Goal: Information Seeking & Learning: Learn about a topic

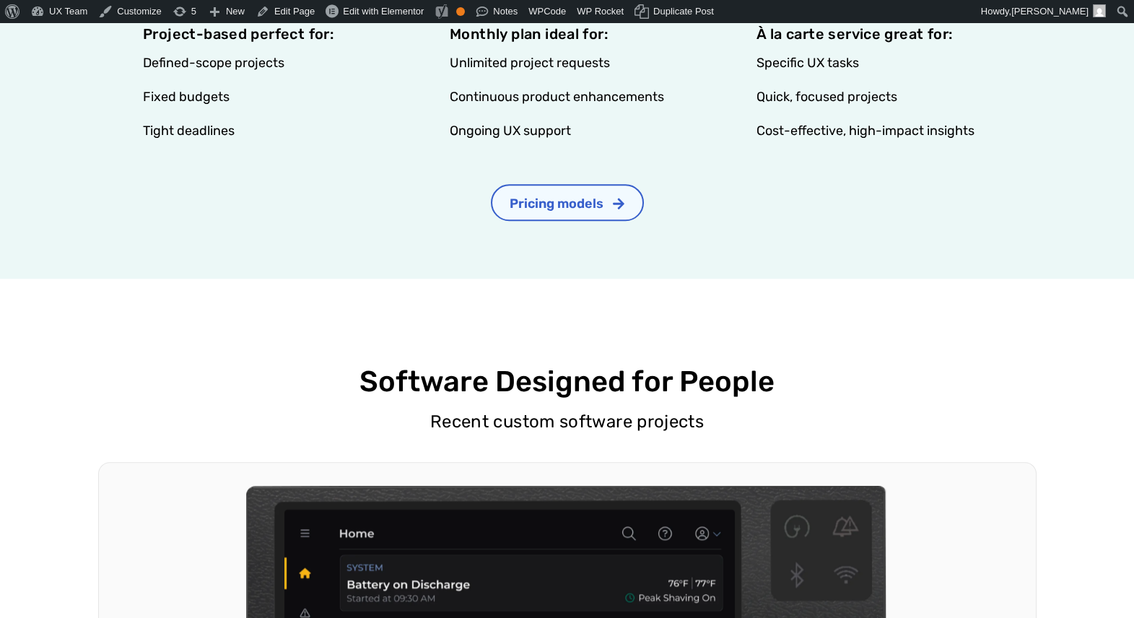
scroll to position [3012, 0]
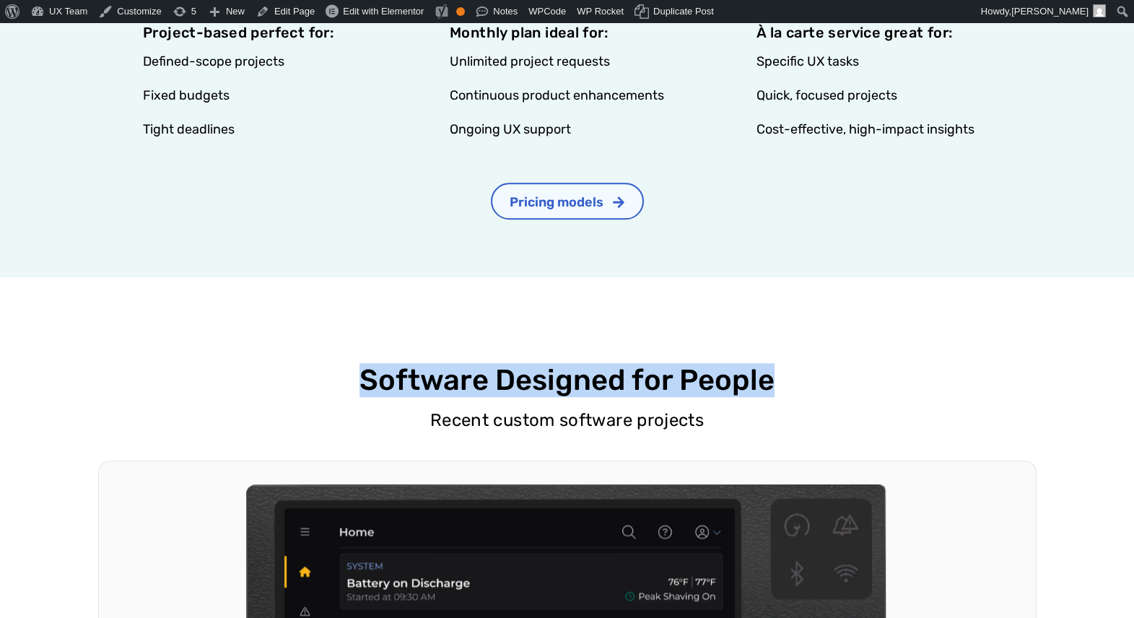
drag, startPoint x: 364, startPoint y: 355, endPoint x: 800, endPoint y: 358, distance: 435.1
click at [800, 364] on h2 "Software Designed for People" at bounding box center [567, 380] width 938 height 33
copy h2 "Software Designed for People"
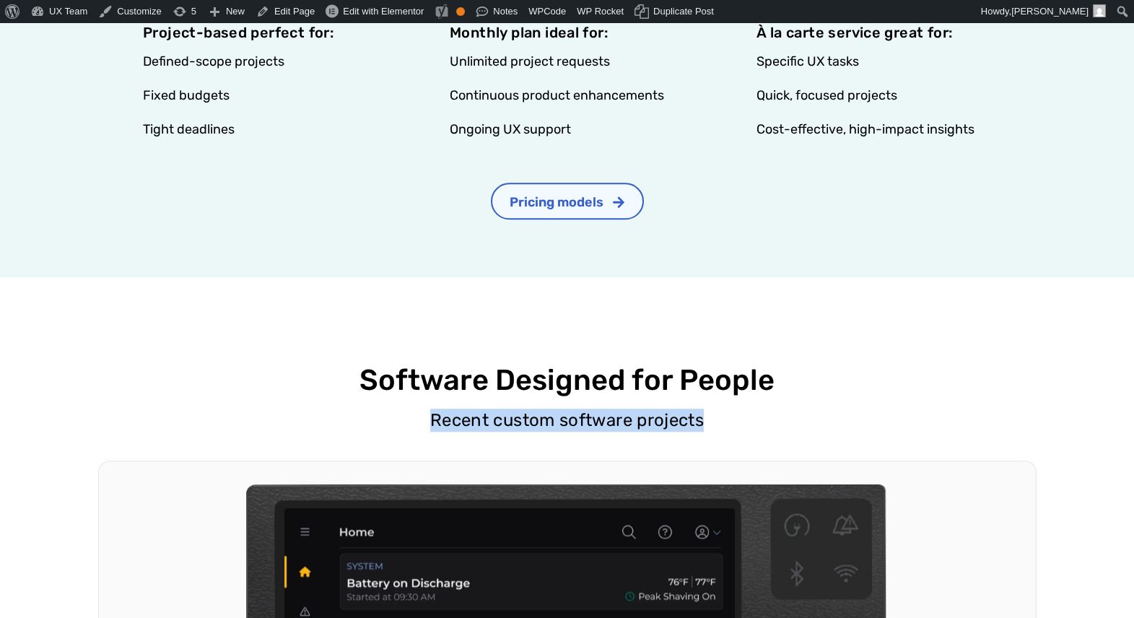
drag, startPoint x: 432, startPoint y: 400, endPoint x: 748, endPoint y: 401, distance: 316.1
click at [748, 408] on p "Recent custom software projects" at bounding box center [567, 419] width 938 height 23
copy p "Recent custom software projects"
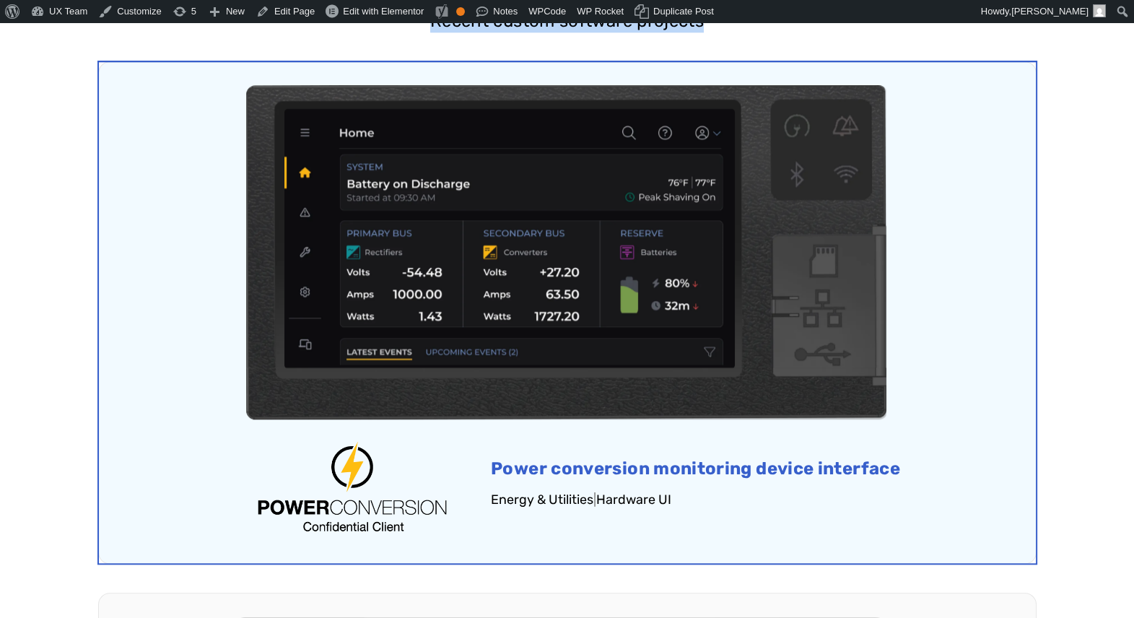
scroll to position [3419, 0]
